Goal: Task Accomplishment & Management: Manage account settings

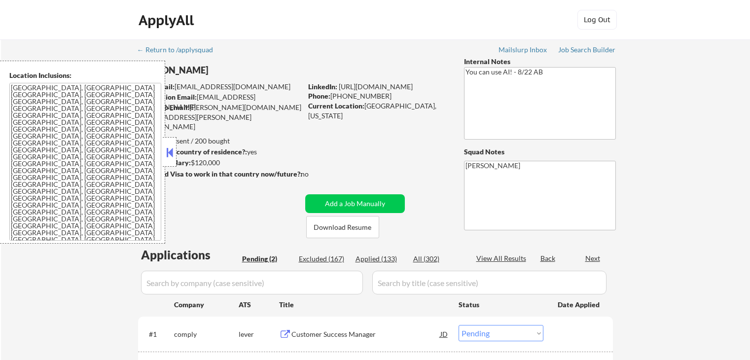
select select ""pending""
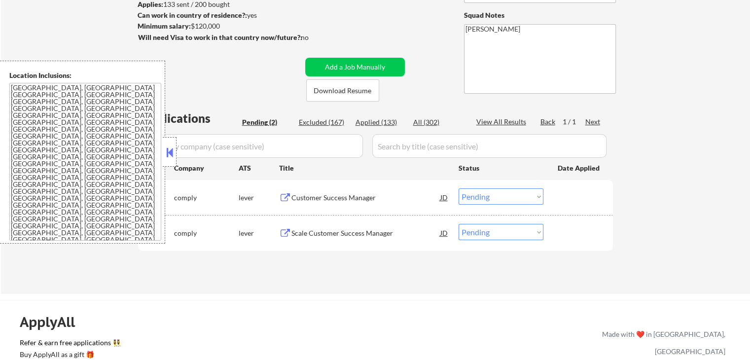
scroll to position [197, 0]
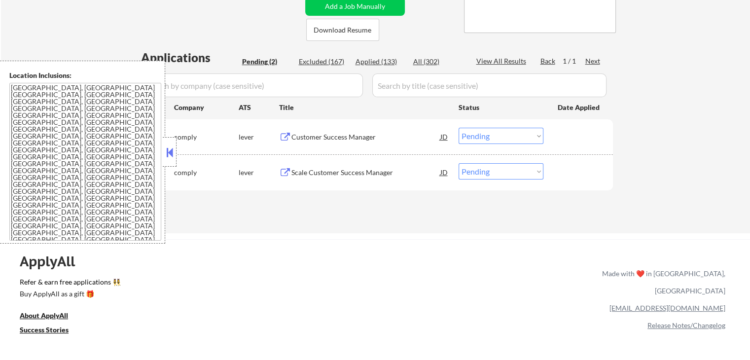
click at [334, 140] on div "Customer Success Manager" at bounding box center [365, 137] width 149 height 10
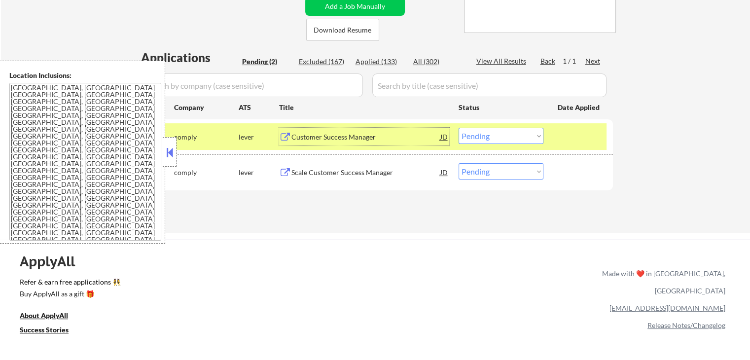
click at [384, 166] on div "Scale Customer Success Manager" at bounding box center [365, 172] width 149 height 18
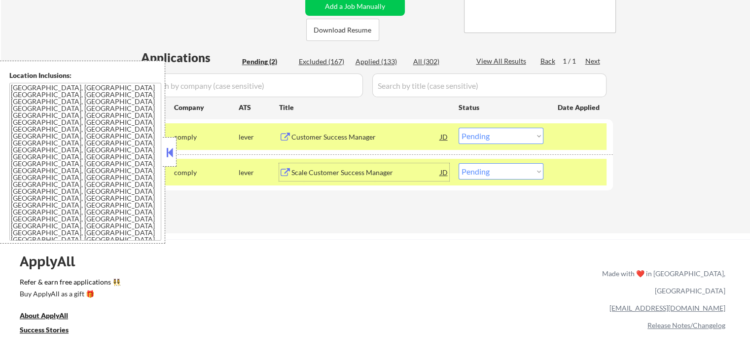
click at [492, 173] on select "Choose an option... Pending Applied Excluded (Questions) Excluded (Expired) Exc…" at bounding box center [500, 171] width 85 height 16
select select ""excluded__salary_""
click at [458, 163] on select "Choose an option... Pending Applied Excluded (Questions) Excluded (Expired) Exc…" at bounding box center [500, 171] width 85 height 16
drag, startPoint x: 521, startPoint y: 129, endPoint x: 523, endPoint y: 139, distance: 11.1
click at [522, 133] on select "Choose an option... Pending Applied Excluded (Questions) Excluded (Expired) Exc…" at bounding box center [500, 136] width 85 height 16
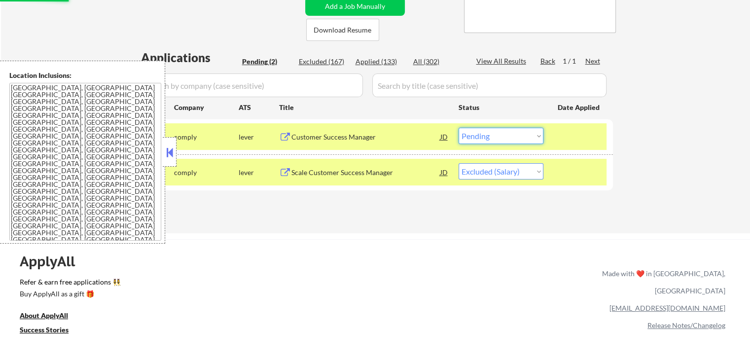
select select ""excluded__salary_""
click at [458, 128] on select "Choose an option... Pending Applied Excluded (Questions) Excluded (Expired) Exc…" at bounding box center [500, 136] width 85 height 16
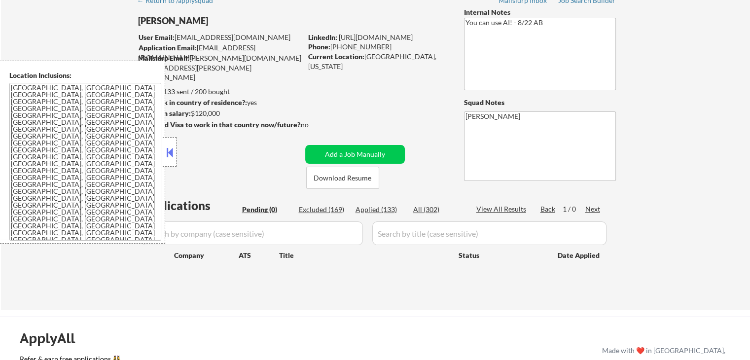
scroll to position [0, 0]
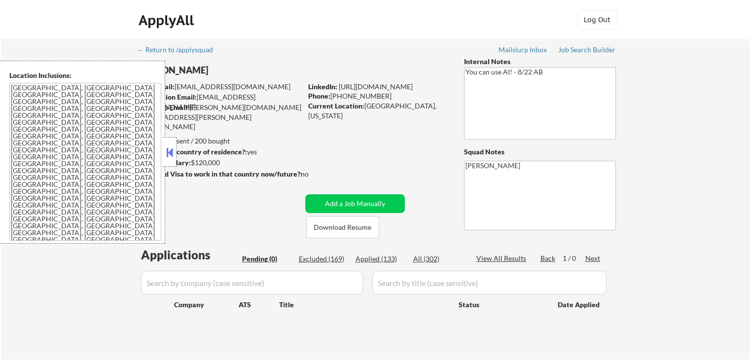
drag, startPoint x: 234, startPoint y: 140, endPoint x: 204, endPoint y: 137, distance: 30.3
click at [205, 137] on div "Applies: 133 sent / 200 bought" at bounding box center [220, 141] width 164 height 10
click at [586, 47] on div "Job Search Builder" at bounding box center [587, 49] width 58 height 7
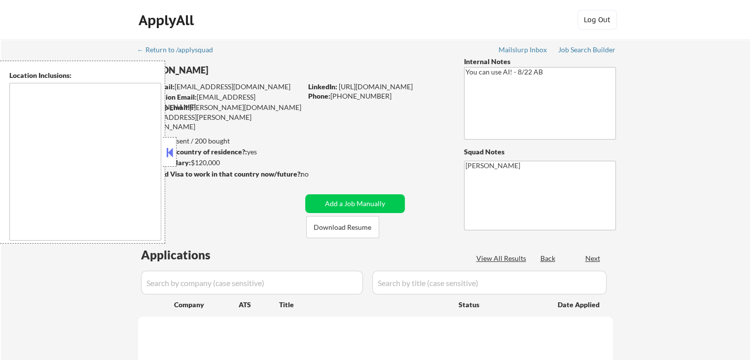
select select ""pending""
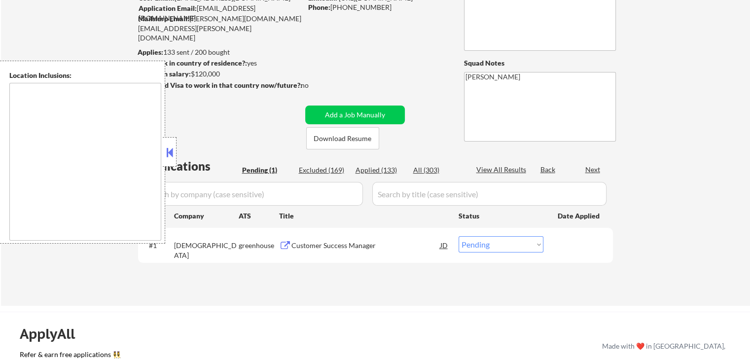
scroll to position [148, 0]
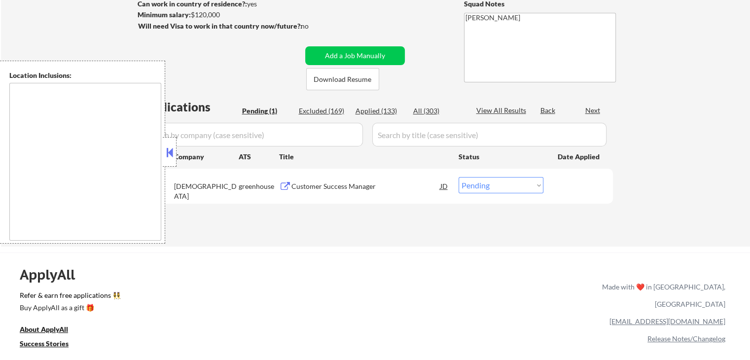
type textarea "[GEOGRAPHIC_DATA], [GEOGRAPHIC_DATA] [GEOGRAPHIC_DATA], [GEOGRAPHIC_DATA] [GEOG…"
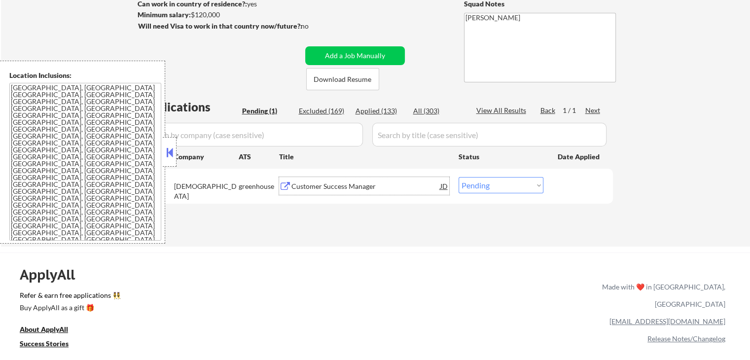
click at [310, 184] on div "Customer Success Manager" at bounding box center [365, 186] width 149 height 10
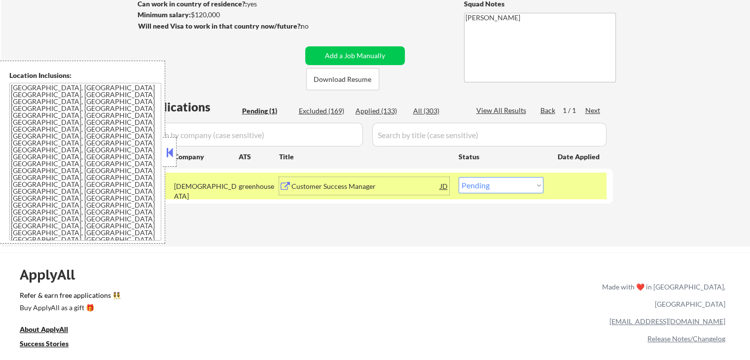
click at [490, 184] on select "Choose an option... Pending Applied Excluded (Questions) Excluded (Expired) Exc…" at bounding box center [500, 185] width 85 height 16
select select ""applied""
click at [458, 177] on select "Choose an option... Pending Applied Excluded (Questions) Excluded (Expired) Exc…" at bounding box center [500, 185] width 85 height 16
